Goal: Information Seeking & Learning: Learn about a topic

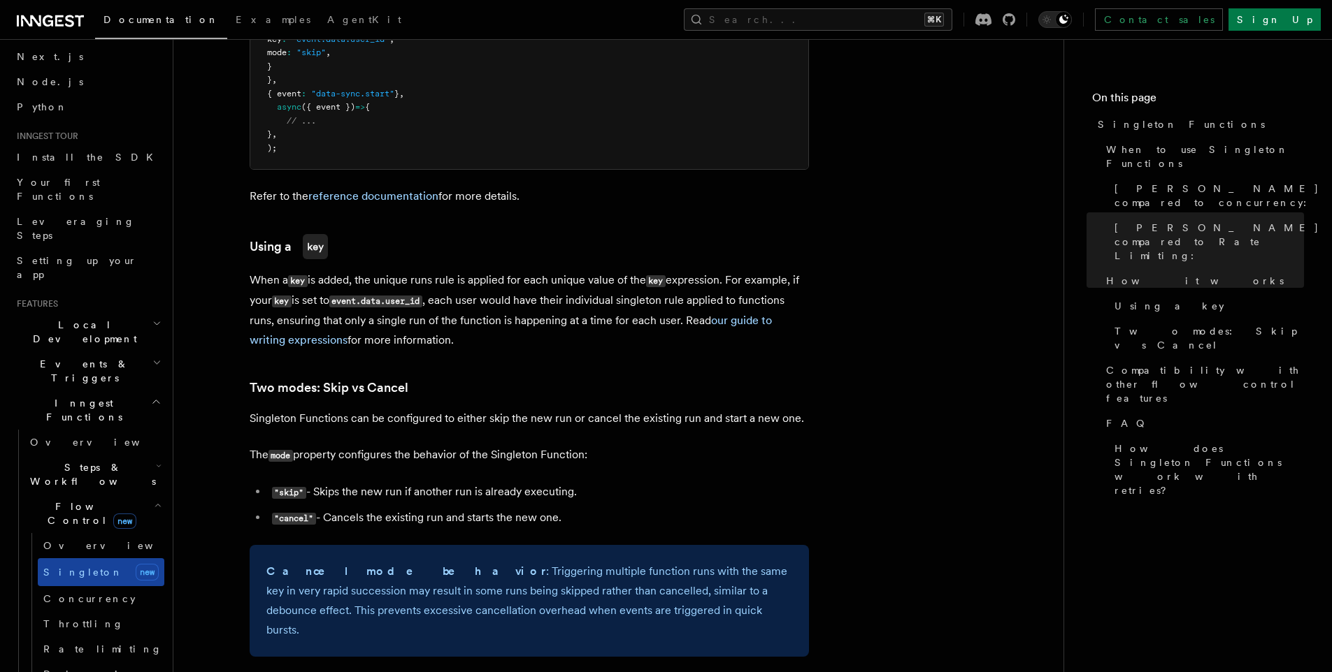
scroll to position [118, 0]
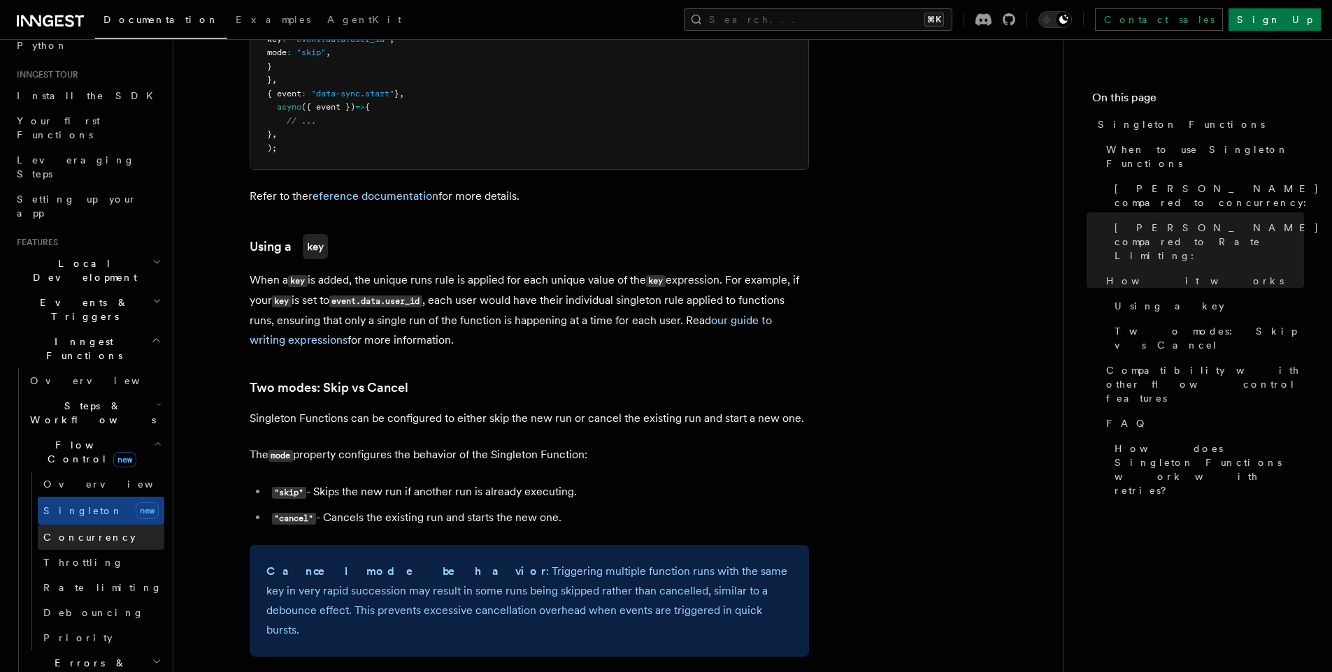
click at [94, 532] on span "Concurrency" at bounding box center [89, 537] width 92 height 11
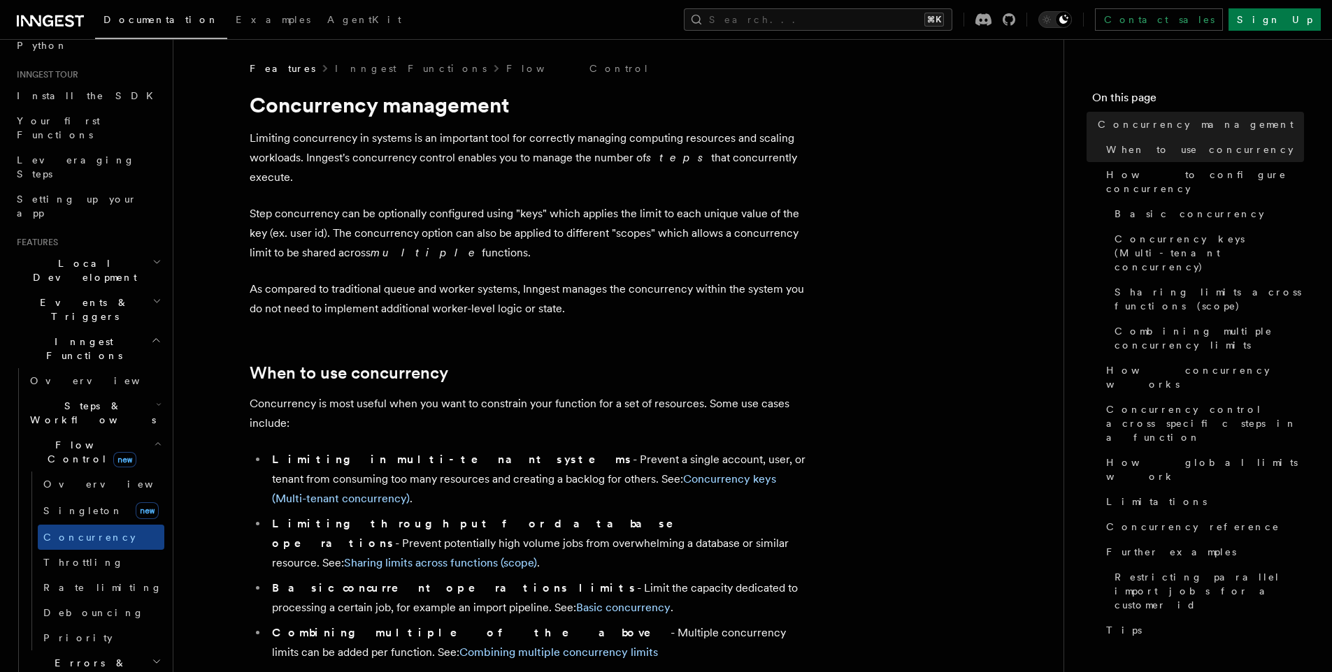
drag, startPoint x: 250, startPoint y: 157, endPoint x: 486, endPoint y: 225, distance: 246.0
click at [486, 225] on p "Step concurrency can be optionally configured using "keys" which applies the li…" at bounding box center [529, 233] width 559 height 59
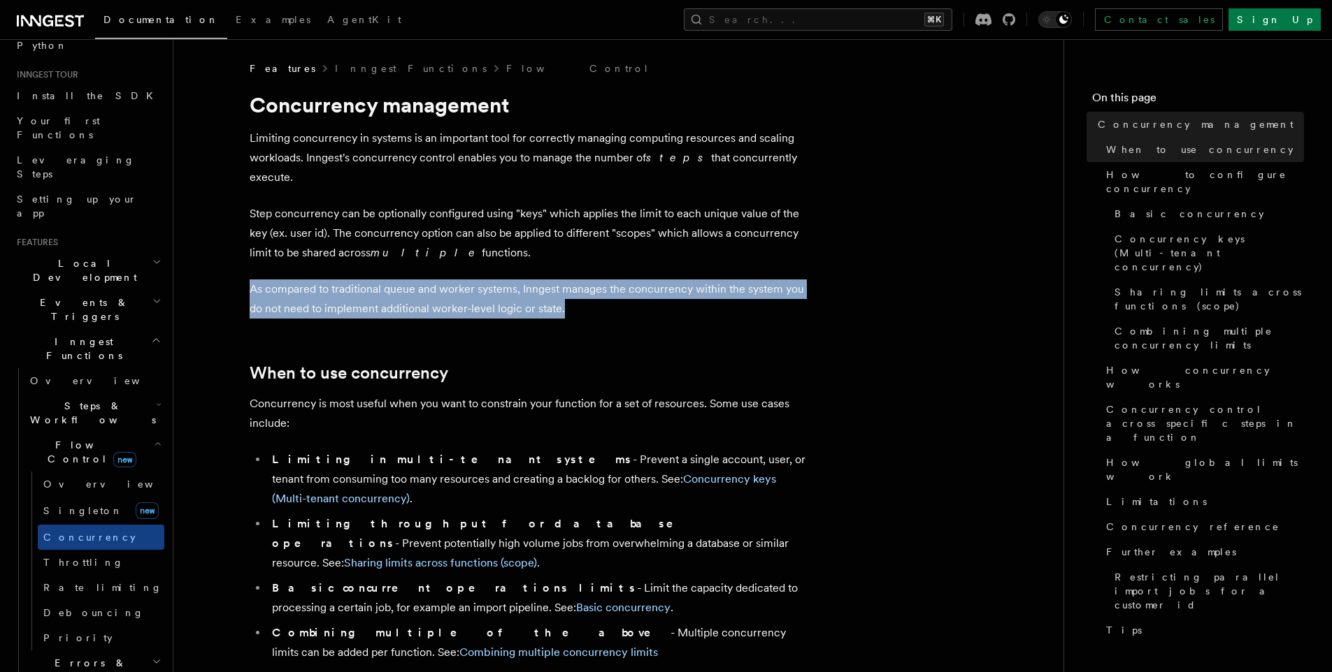
drag, startPoint x: 248, startPoint y: 270, endPoint x: 628, endPoint y: 284, distance: 380.5
click at [628, 284] on p "As compared to traditional queue and worker systems, Inngest manages the concur…" at bounding box center [529, 299] width 559 height 39
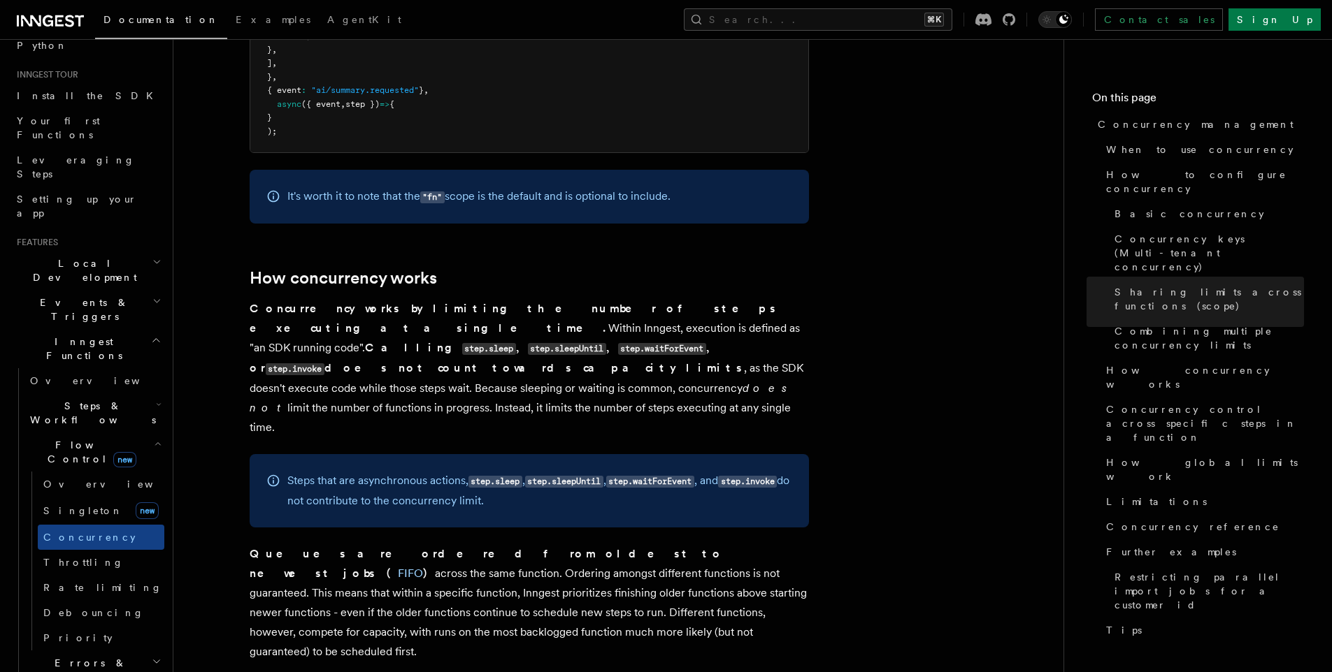
scroll to position [2729, 0]
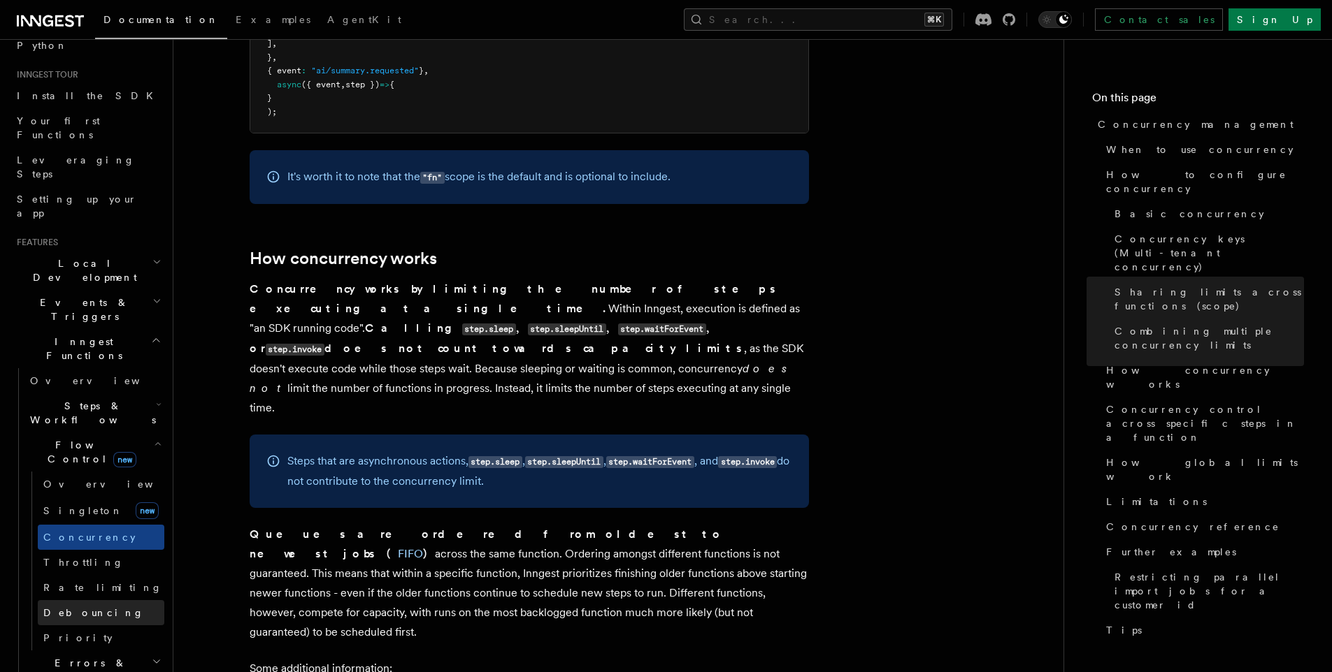
click at [100, 600] on link "Debouncing" at bounding box center [101, 612] width 127 height 25
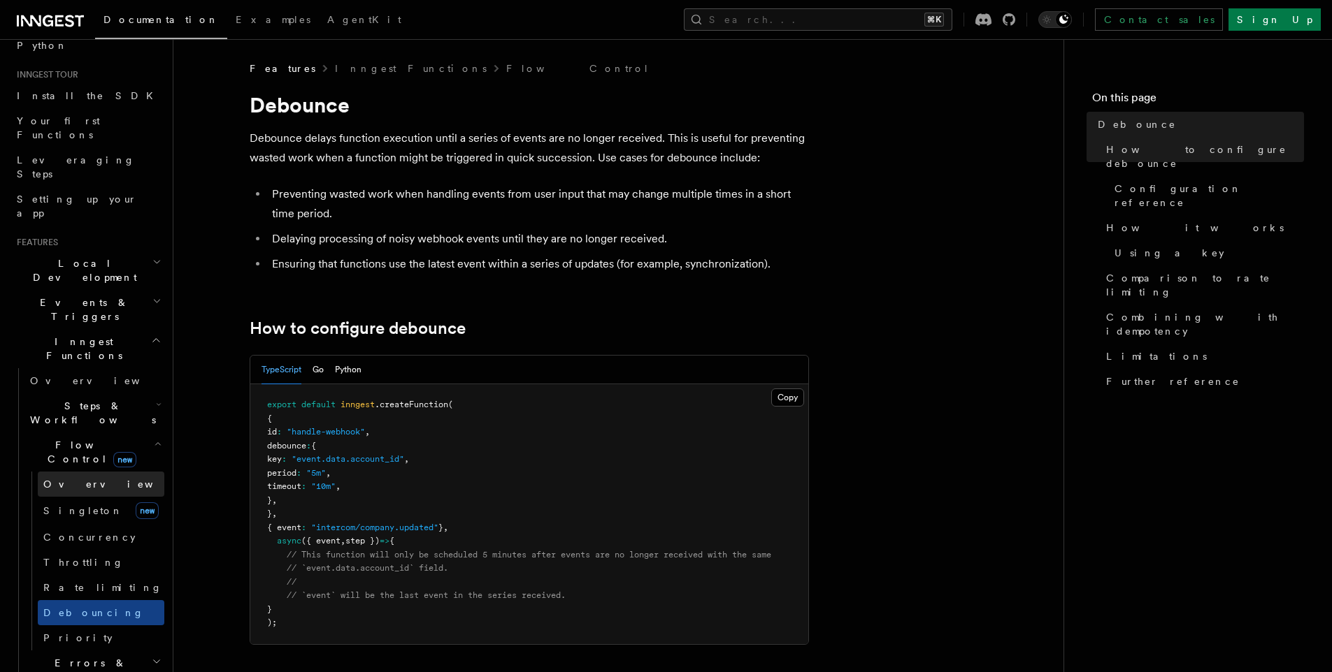
click at [59, 479] on span "Overview" at bounding box center [115, 484] width 144 height 11
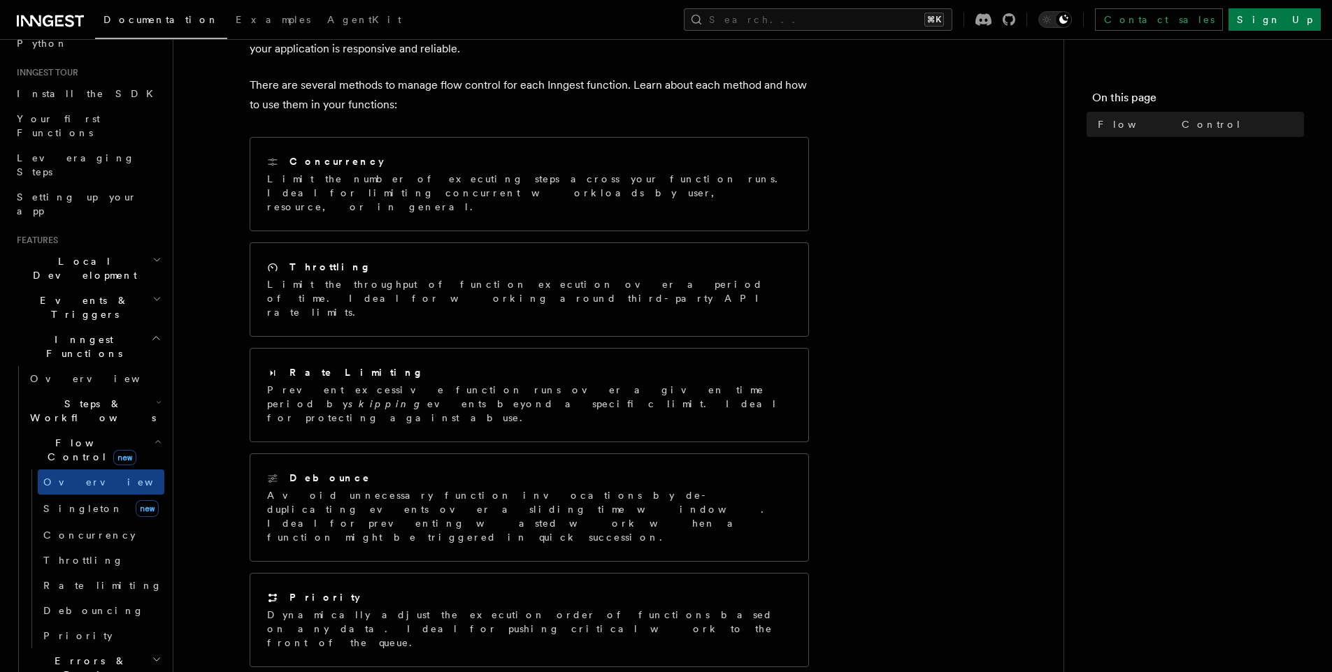
scroll to position [115, 0]
click at [98, 475] on link "Overview" at bounding box center [101, 487] width 127 height 25
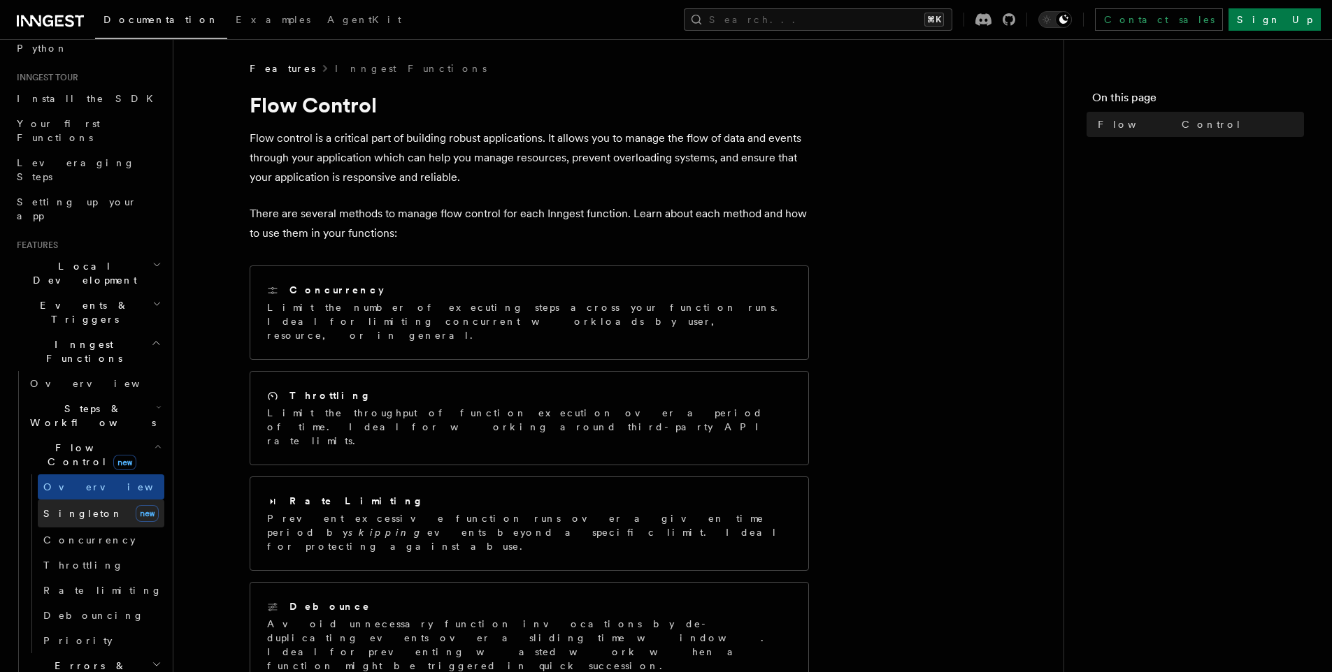
click at [95, 500] on link "Singleton new" at bounding box center [101, 514] width 127 height 28
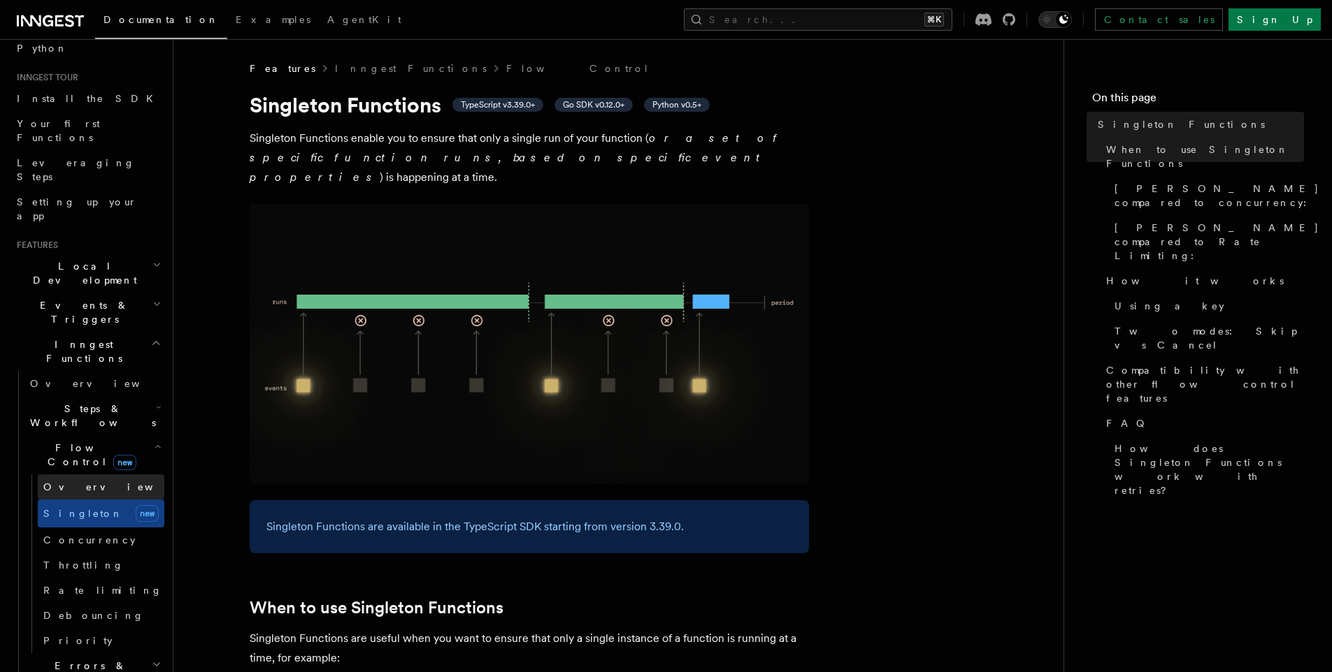
click at [100, 475] on link "Overview" at bounding box center [101, 487] width 127 height 25
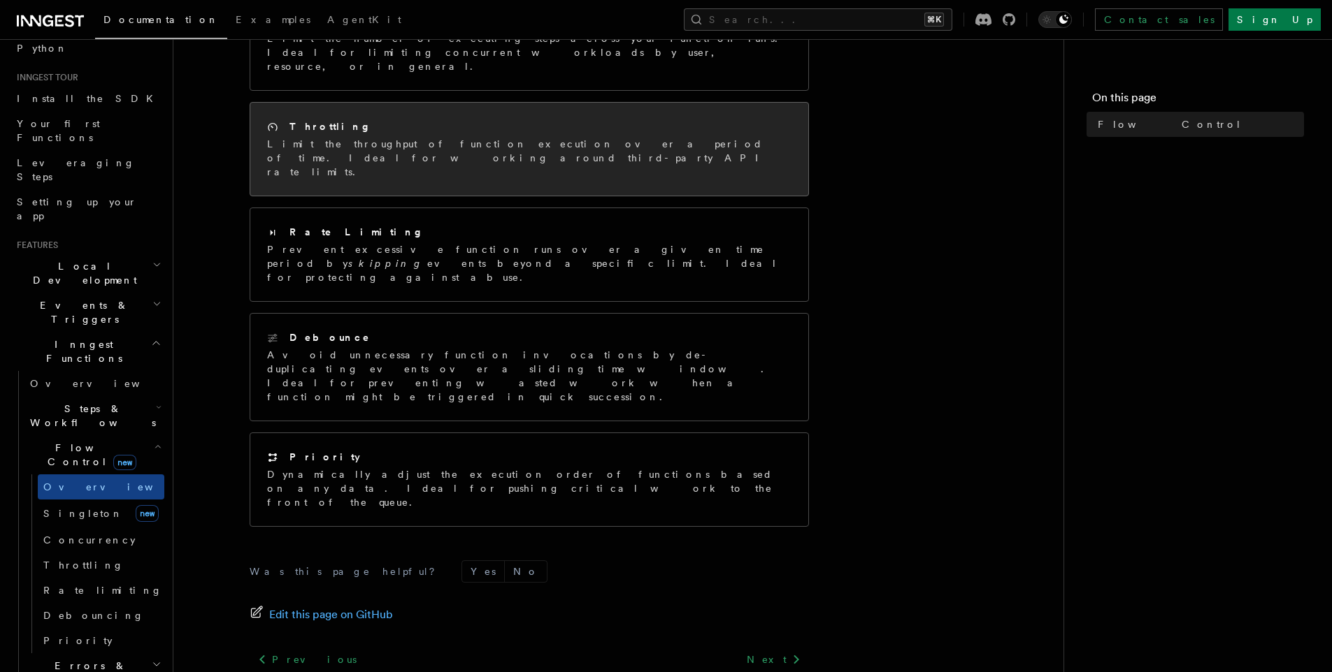
scroll to position [292, 0]
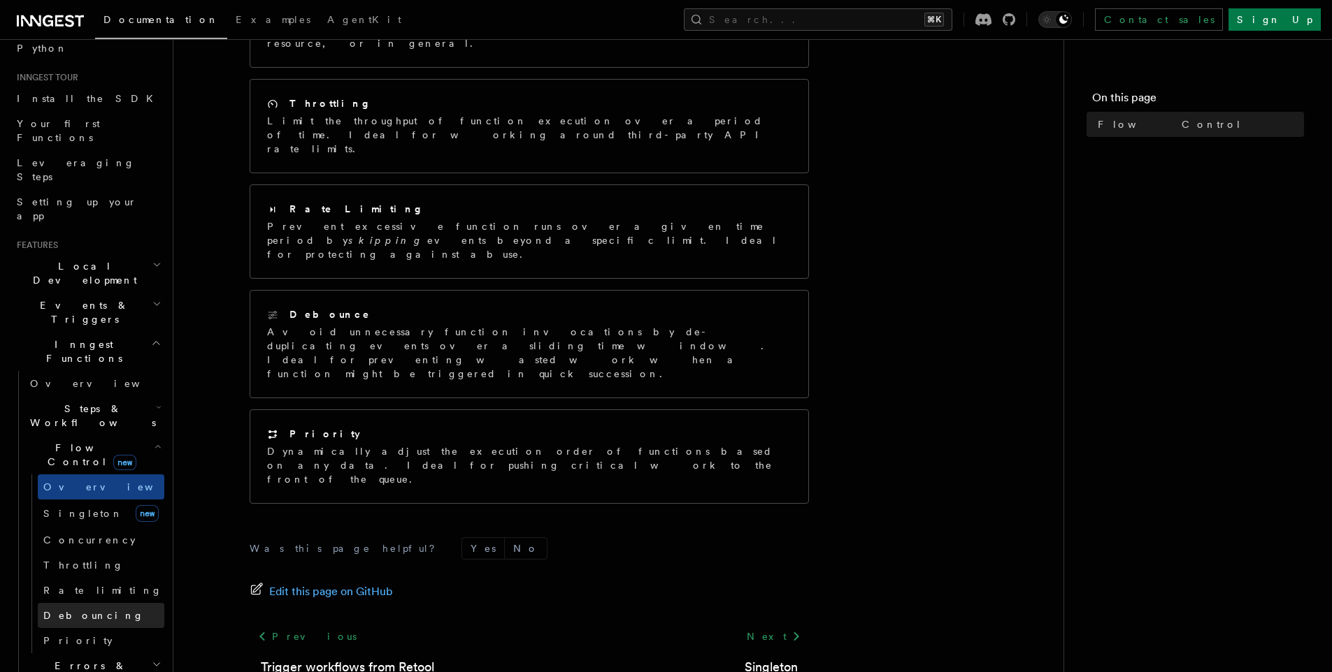
click at [87, 610] on span "Debouncing" at bounding box center [93, 615] width 101 height 11
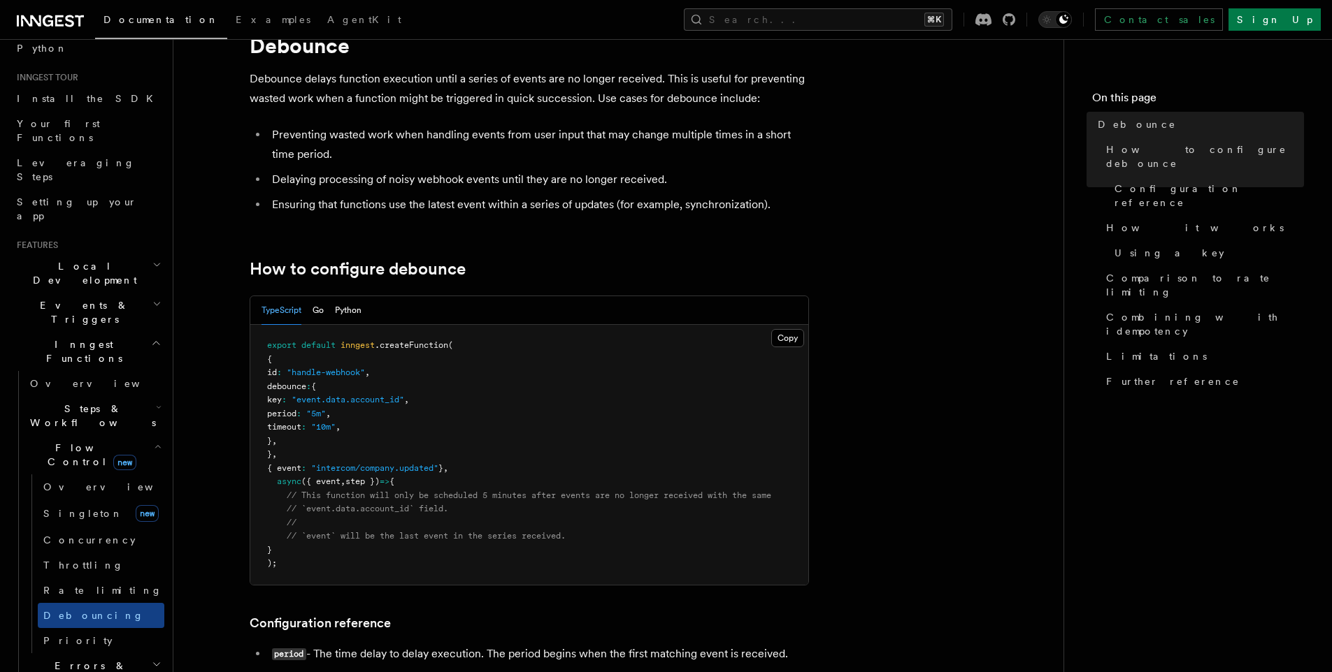
scroll to position [60, 0]
